Goal: Transaction & Acquisition: Download file/media

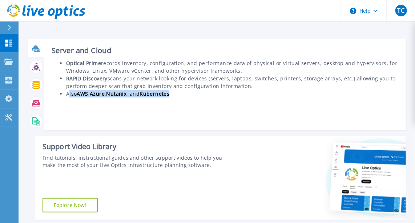
drag, startPoint x: 78, startPoint y: 91, endPoint x: 205, endPoint y: 93, distance: 126.7
click at [205, 93] on li "Also AWS , Azure , Nutanix , and Kubernetes" at bounding box center [232, 94] width 332 height 8
click at [39, 49] on icon at bounding box center [36, 48] width 8 height 8
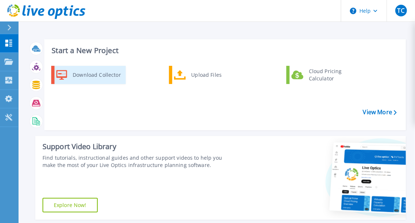
click at [93, 73] on div "Download Collector" at bounding box center [96, 75] width 55 height 15
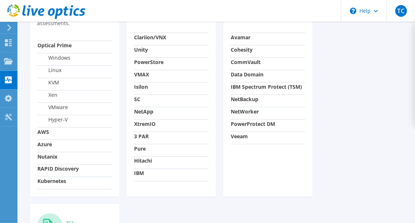
scroll to position [220, 0]
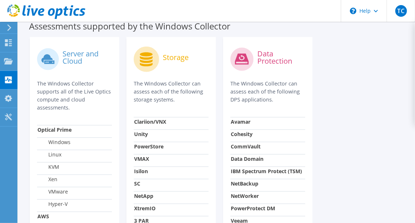
drag, startPoint x: 85, startPoint y: 105, endPoint x: 82, endPoint y: 115, distance: 9.7
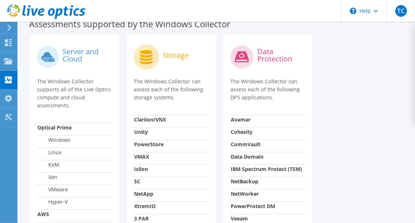
drag, startPoint x: 41, startPoint y: 81, endPoint x: 87, endPoint y: 107, distance: 53.4
click at [87, 107] on p "The Windows Collector supports all of the Live Optics compute and cloud assessm…" at bounding box center [74, 93] width 75 height 32
click at [87, 106] on p "The Windows Collector supports all of the Live Optics compute and cloud assessm…" at bounding box center [74, 93] width 75 height 32
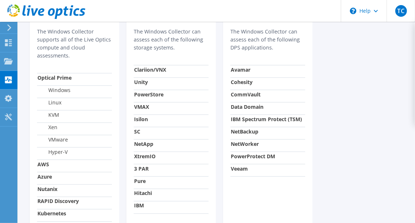
drag, startPoint x: 72, startPoint y: 91, endPoint x: 54, endPoint y: 138, distance: 50.9
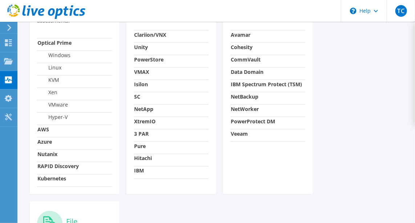
click at [50, 153] on strong "Nutanix" at bounding box center [47, 153] width 20 height 7
click at [50, 154] on strong "Nutanix" at bounding box center [47, 153] width 20 height 7
click at [52, 153] on strong "Nutanix" at bounding box center [47, 153] width 20 height 7
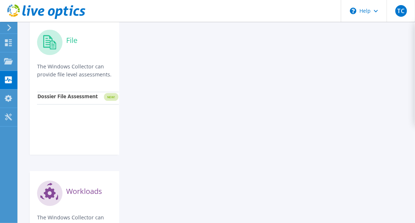
scroll to position [553, 0]
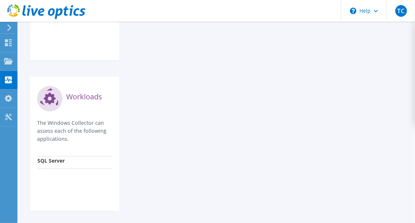
drag, startPoint x: 156, startPoint y: 117, endPoint x: 118, endPoint y: 165, distance: 61.7
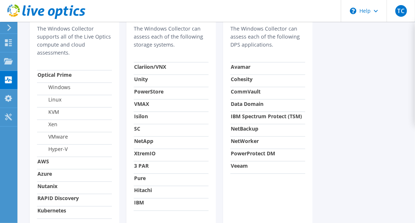
scroll to position [191, 0]
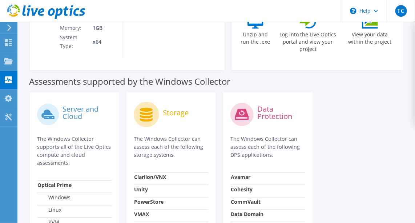
click at [58, 114] on circle at bounding box center [48, 114] width 22 height 22
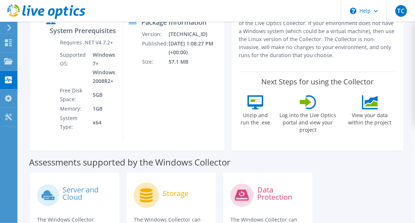
scroll to position [0, 0]
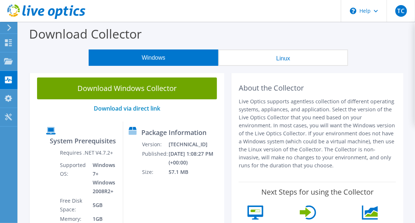
drag, startPoint x: 232, startPoint y: 102, endPoint x: 372, endPoint y: 154, distance: 149.9
click at [372, 154] on p "Live Optics supports agentless collection of different operating systems, appli…" at bounding box center [316, 133] width 157 height 72
click at [125, 108] on link "Download via direct link" at bounding box center [127, 108] width 66 height 8
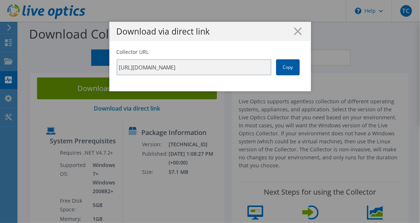
click at [290, 70] on link "Copy" at bounding box center [288, 67] width 24 height 16
click at [289, 67] on link "Copy" at bounding box center [288, 67] width 24 height 16
click at [287, 69] on link "Copy" at bounding box center [288, 67] width 24 height 16
drag, startPoint x: 287, startPoint y: 69, endPoint x: 288, endPoint y: 32, distance: 37.0
click at [289, 32] on h1 "Download via direct link" at bounding box center [210, 31] width 187 height 8
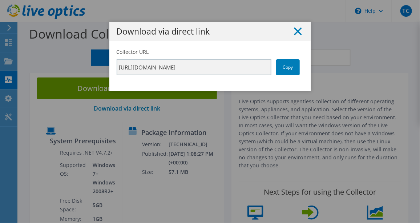
click at [295, 32] on line at bounding box center [297, 31] width 7 height 7
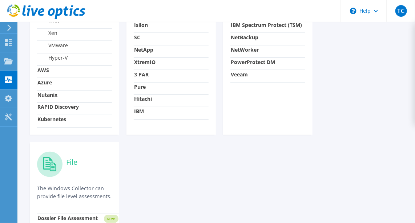
scroll to position [632, 0]
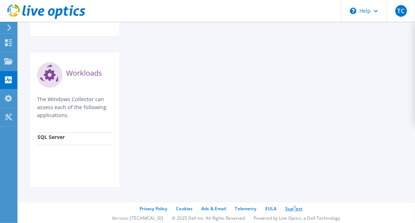
click at [295, 204] on div "Privacy Policy Cookies Ads & Email Telemetry [GEOGRAPHIC_DATA] Support Version:…" at bounding box center [216, 213] width 396 height 22
click at [296, 207] on link "Support" at bounding box center [293, 208] width 17 height 6
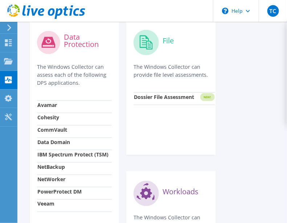
click at [246, 56] on div "Server and Cloud The Windows Collector supports all of the Live Optics compute …" at bounding box center [152, 37] width 253 height 543
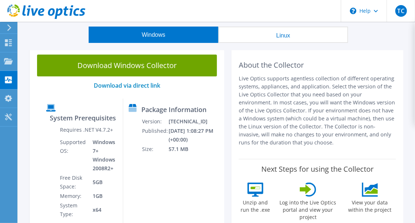
scroll to position [0, 0]
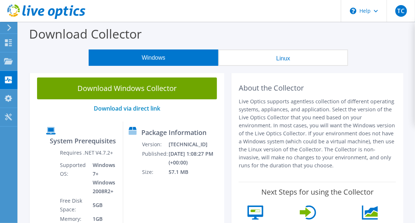
drag, startPoint x: 351, startPoint y: 151, endPoint x: 219, endPoint y: 97, distance: 142.3
click at [228, 97] on div "About the Collector Live Optics supports agentless collection of different oper…" at bounding box center [317, 165] width 179 height 190
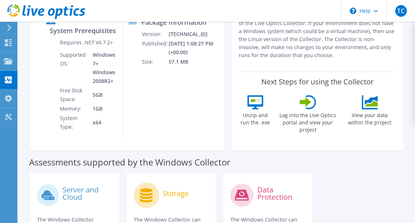
click at [313, 125] on div "Unzip and run the .exe Log into the Live Optics portal and view your project Vi…" at bounding box center [316, 118] width 157 height 47
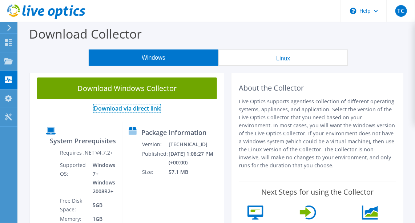
click at [141, 110] on link "Download via direct link" at bounding box center [127, 108] width 66 height 8
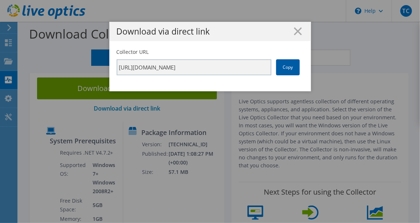
click at [285, 72] on link "Copy" at bounding box center [288, 67] width 24 height 16
click at [294, 32] on line at bounding box center [297, 31] width 7 height 7
